Goal: Find specific page/section: Find specific page/section

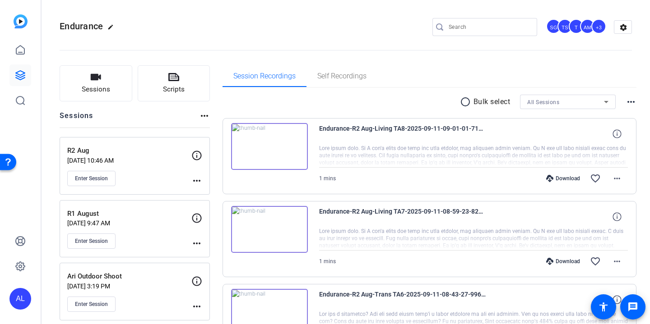
click at [470, 32] on div at bounding box center [488, 27] width 81 height 18
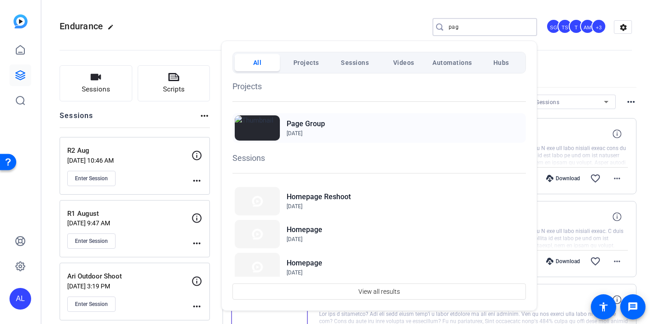
type input "pag"
click at [313, 127] on h2 "Page Group" at bounding box center [305, 124] width 38 height 11
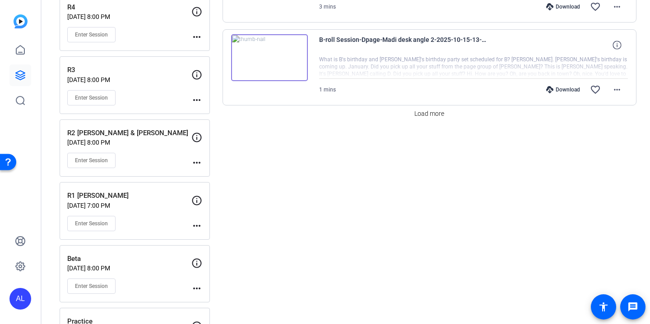
scroll to position [842, 0]
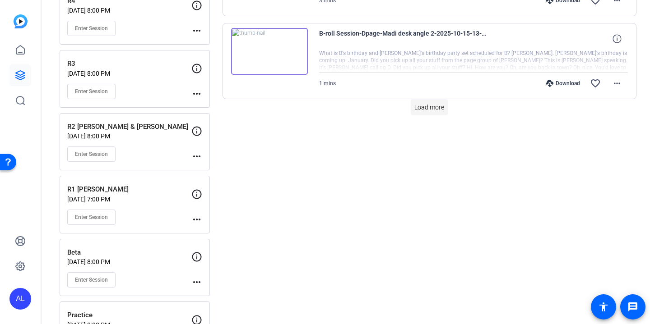
click at [434, 114] on span at bounding box center [428, 108] width 37 height 22
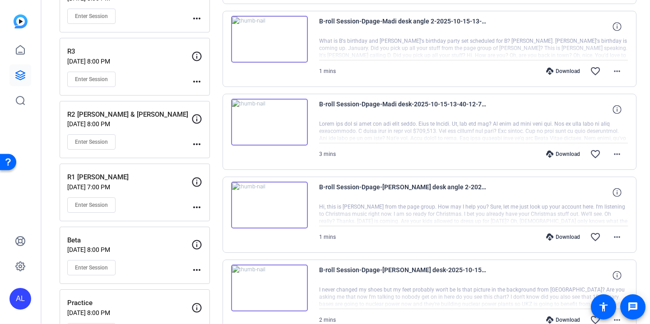
scroll to position [858, 0]
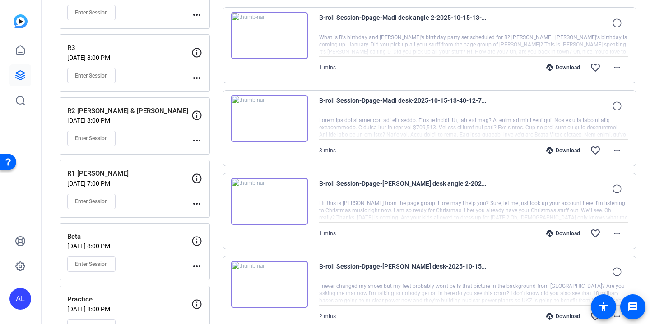
click at [565, 149] on div "Download" at bounding box center [562, 150] width 43 height 7
